Goal: Register for event/course

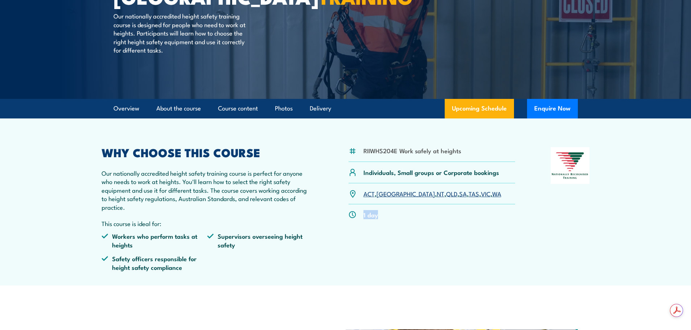
drag, startPoint x: 363, startPoint y: 215, endPoint x: 382, endPoint y: 218, distance: 19.0
click at [382, 218] on div "1 day" at bounding box center [431, 214] width 167 height 21
click at [382, 217] on div "1 day" at bounding box center [431, 214] width 167 height 21
drag, startPoint x: 379, startPoint y: 217, endPoint x: 363, endPoint y: 216, distance: 16.0
click at [363, 216] on div "1 day" at bounding box center [431, 214] width 167 height 21
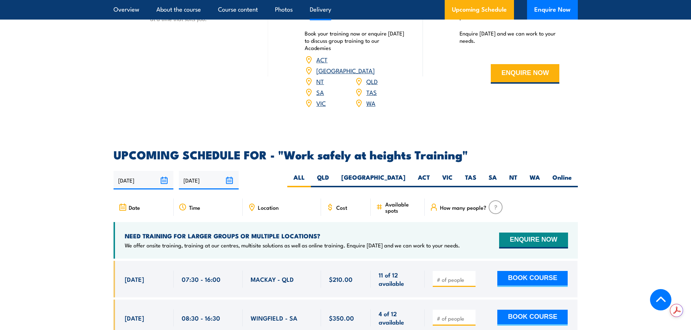
scroll to position [979, 0]
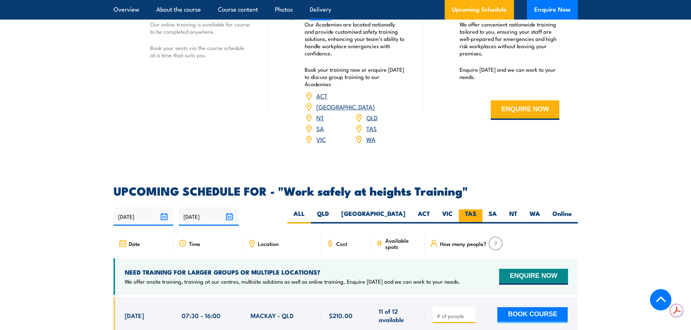
click at [472, 210] on label "TAS" at bounding box center [471, 217] width 24 height 14
click at [476, 210] on input "TAS" at bounding box center [478, 212] width 5 height 5
radio input "true"
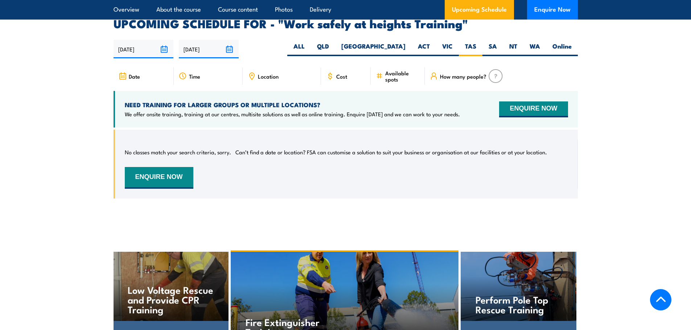
scroll to position [1154, 0]
